Goal: Find specific fact: Find specific fact

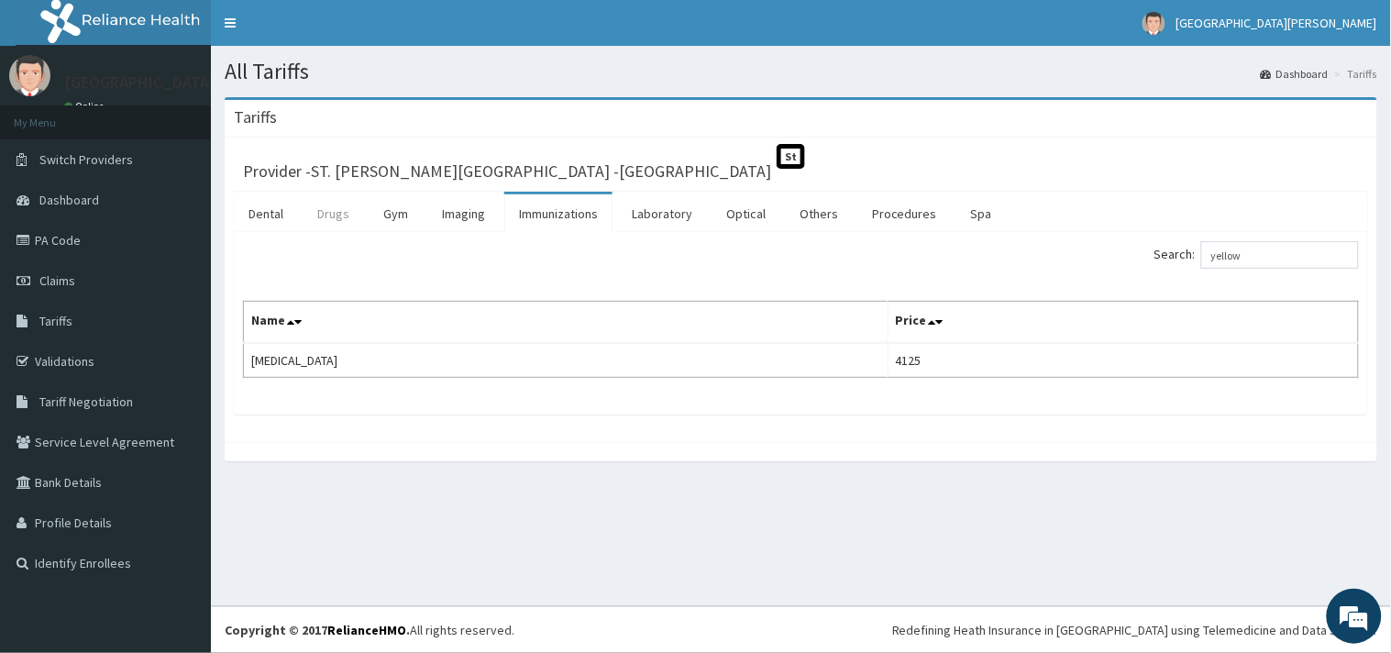
click at [341, 216] on link "Drugs" at bounding box center [332, 213] width 61 height 38
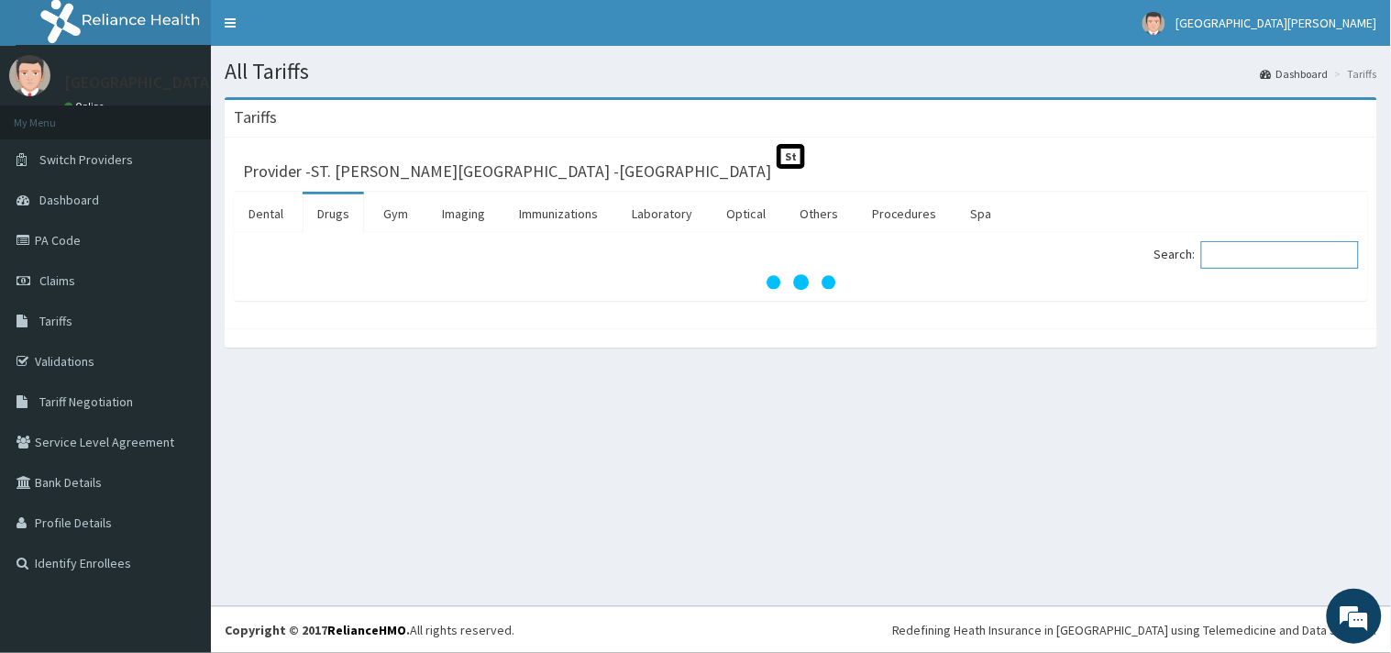
click at [1251, 253] on input "Search:" at bounding box center [1280, 254] width 158 height 27
type input "otri"
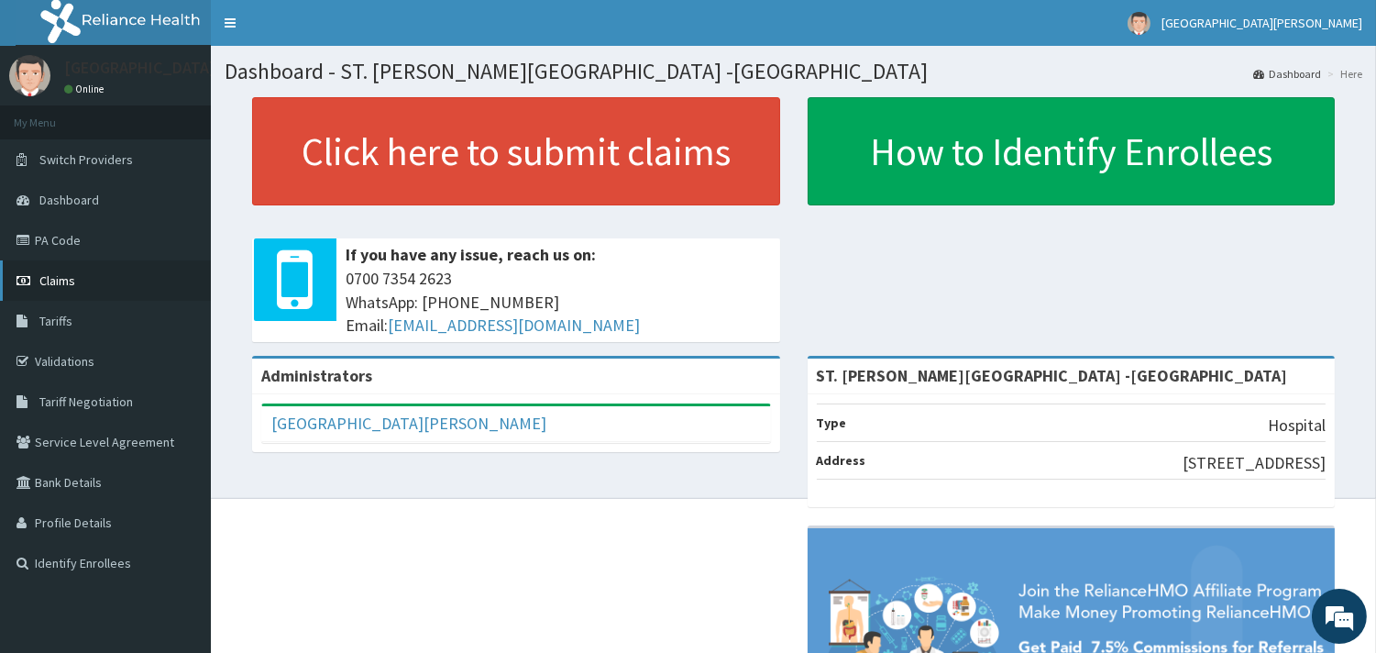
click at [79, 267] on link "Claims" at bounding box center [105, 280] width 211 height 40
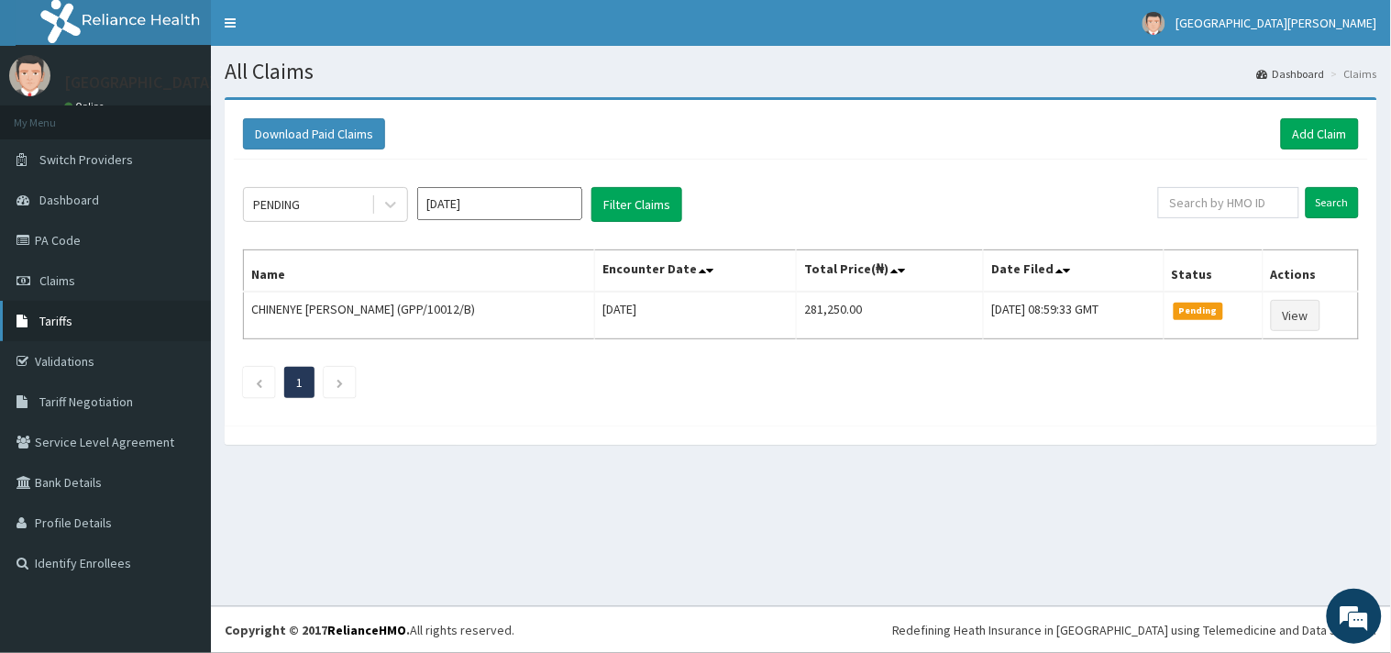
click at [80, 325] on link "Tariffs" at bounding box center [105, 321] width 211 height 40
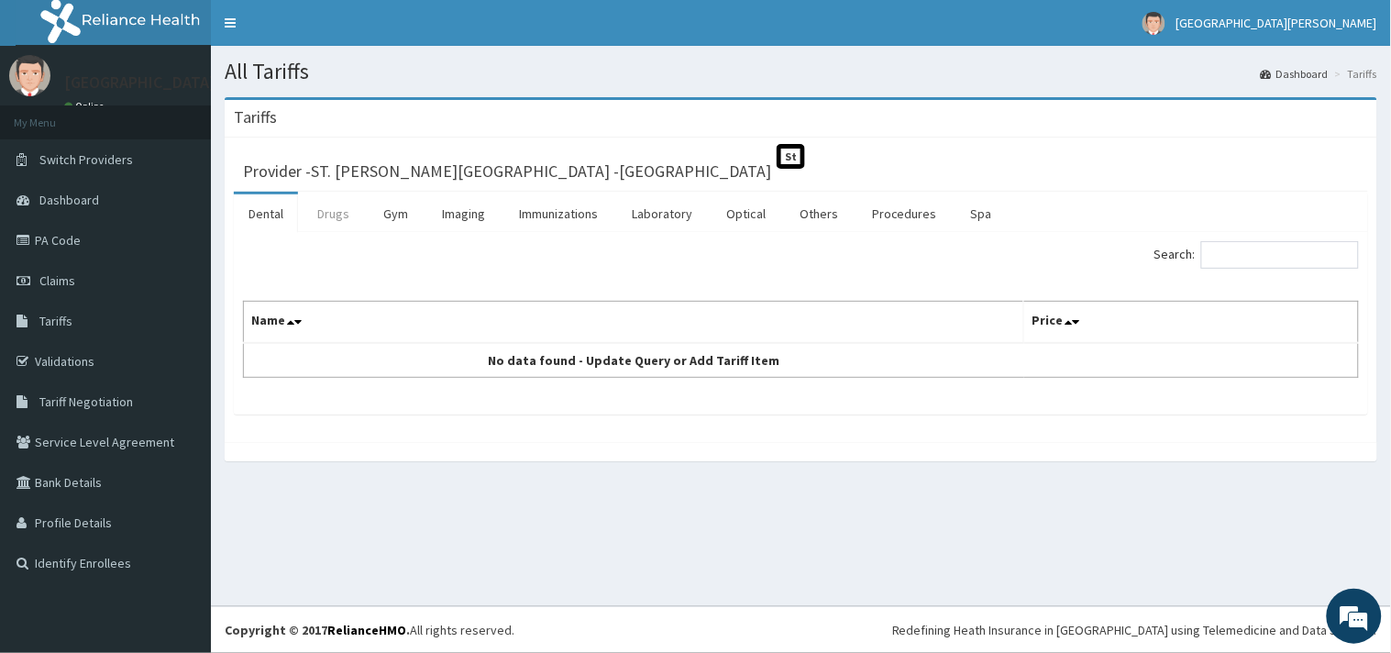
click at [336, 221] on link "Drugs" at bounding box center [332, 213] width 61 height 38
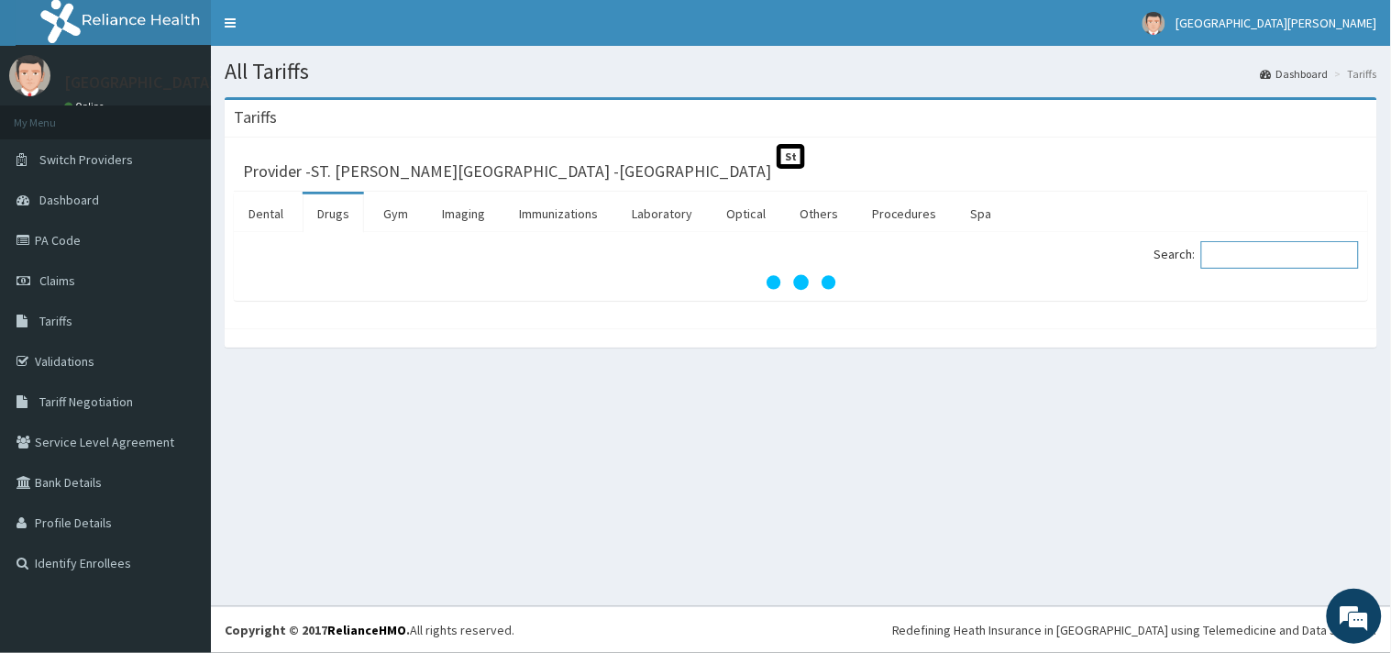
click at [1234, 255] on input "Search:" at bounding box center [1280, 254] width 158 height 27
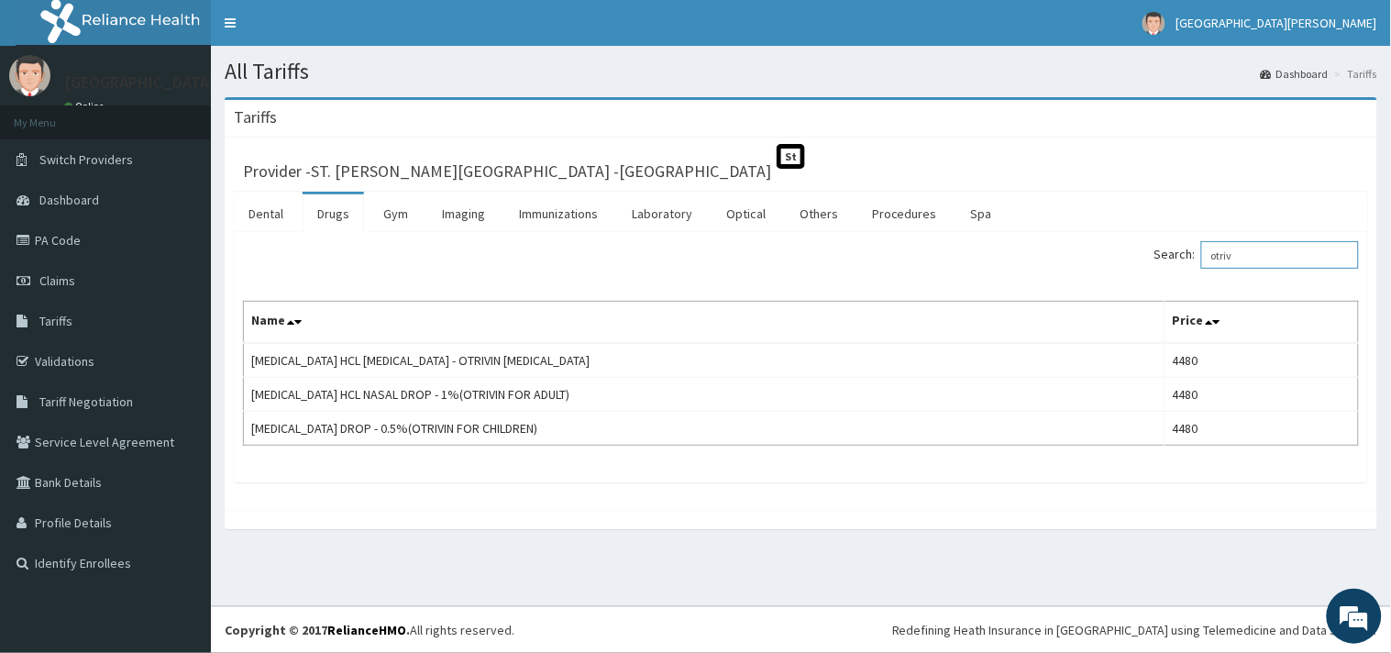
click at [1262, 255] on input "otriv" at bounding box center [1280, 254] width 158 height 27
type input "o"
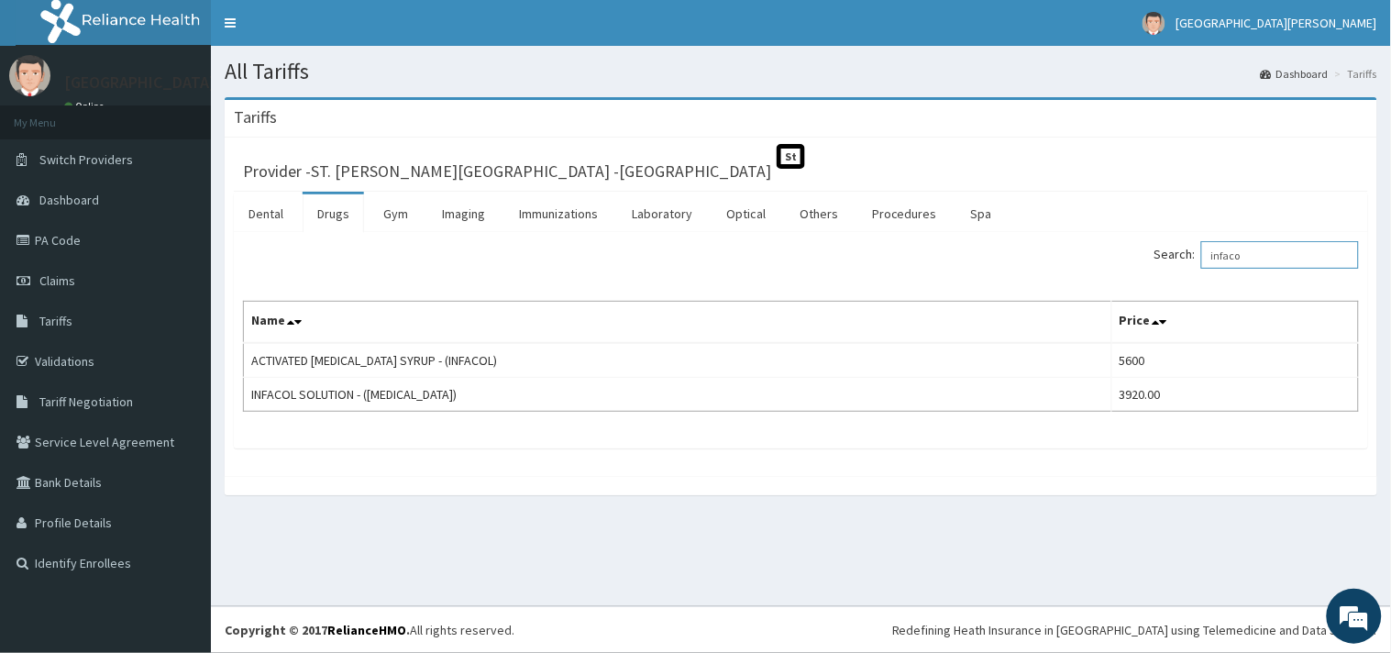
type input "infaco"
